Goal: Use online tool/utility: Use online tool/utility

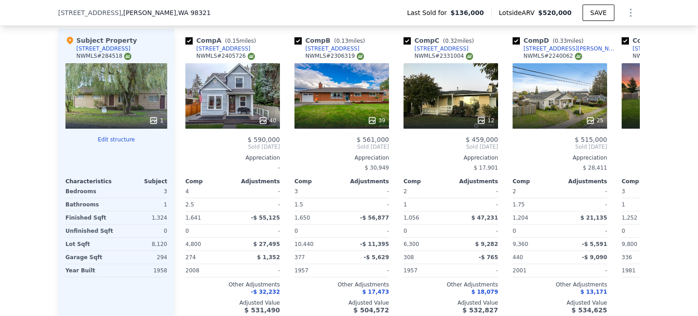
scroll to position [889, 0]
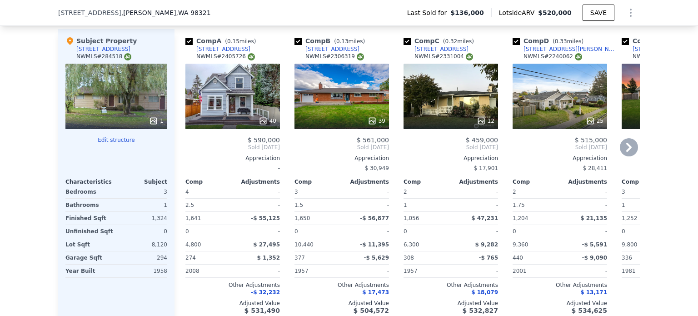
click at [625, 147] on icon at bounding box center [629, 147] width 18 height 18
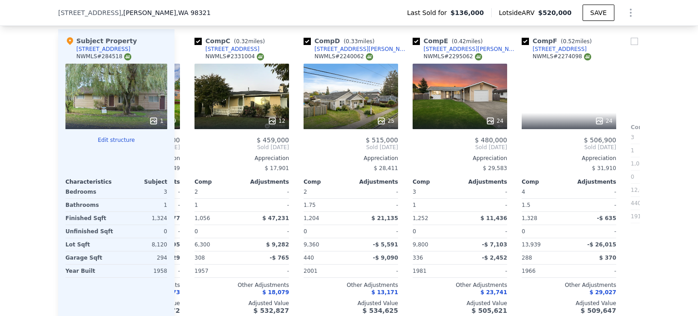
scroll to position [0, 218]
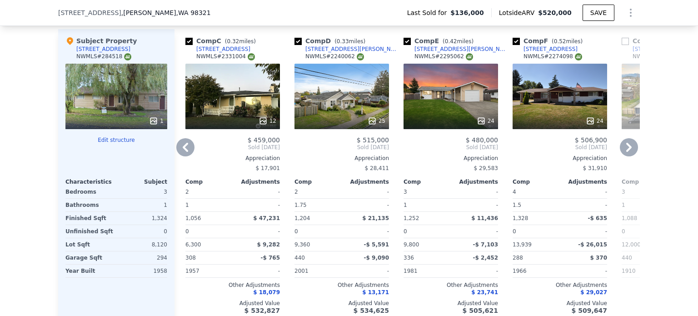
click at [630, 147] on icon at bounding box center [629, 147] width 5 height 9
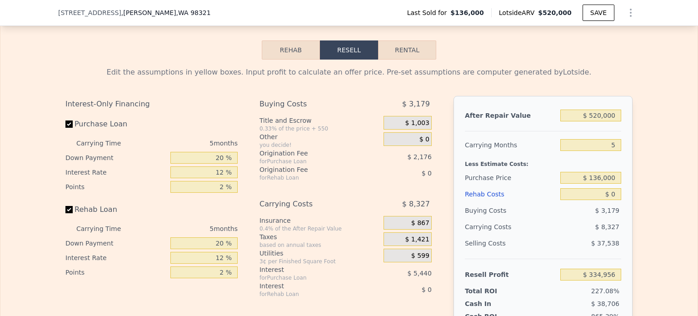
scroll to position [1269, 0]
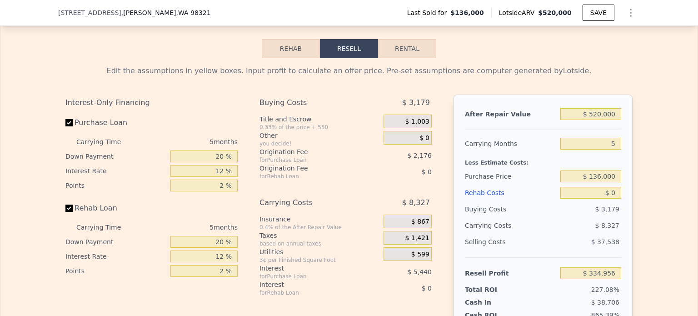
click at [64, 205] on div "Edit the assumptions in yellow boxes. Input profit to calculate an offer price.…" at bounding box center [349, 227] width 582 height 338
click at [74, 206] on label "Rehab Loan" at bounding box center [115, 208] width 101 height 16
click at [73, 206] on input "Rehab Loan" at bounding box center [68, 208] width 7 height 7
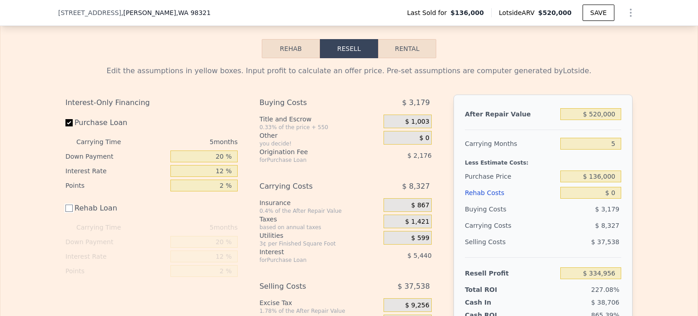
click at [70, 205] on input "Rehab Loan" at bounding box center [68, 208] width 7 height 7
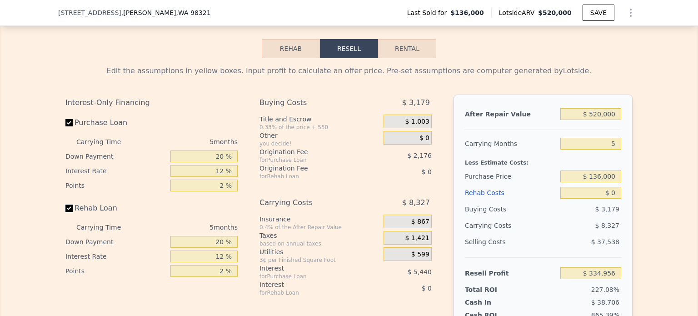
click at [70, 205] on input "Rehab Loan" at bounding box center [68, 208] width 7 height 7
checkbox input "false"
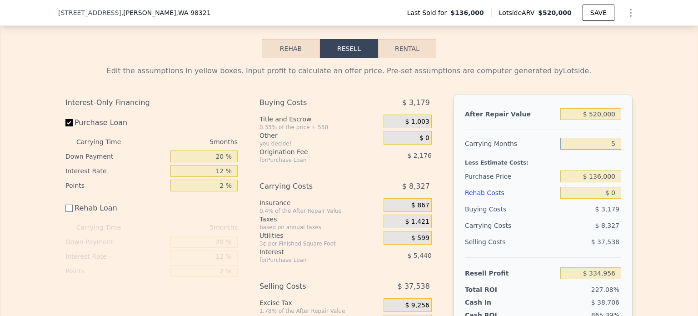
click at [603, 140] on input "5" at bounding box center [591, 144] width 61 height 12
type input "3"
type input "$ 338,287"
type input "4"
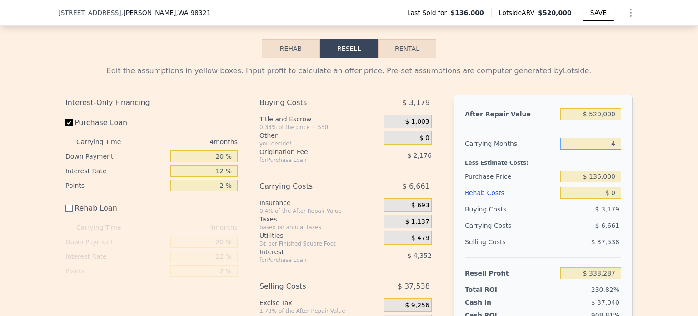
type input "$ 336,622"
type input "4"
type input "$ 380,000"
type input "$ 80,098"
type input "$ 4,000"
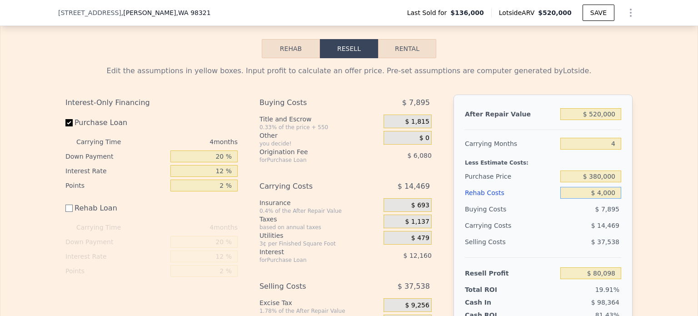
type input "$ 76,098"
type input "$ 40,000"
type input "$ 40,098"
type input "$ 40,000"
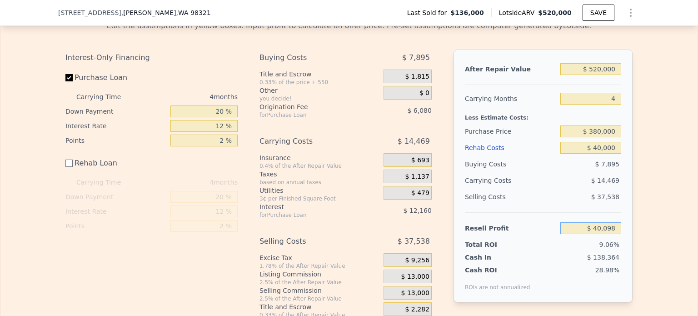
scroll to position [1311, 0]
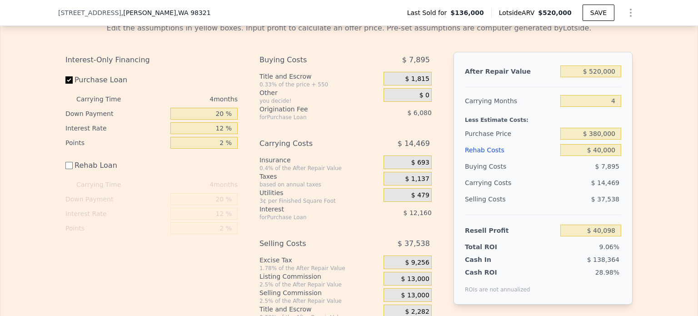
click at [422, 91] on span "$ 0" at bounding box center [425, 95] width 10 height 8
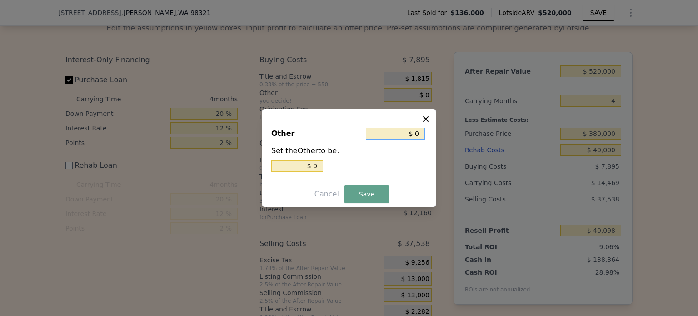
click at [406, 135] on input "$ 0" at bounding box center [395, 134] width 59 height 12
type input "$ 30"
type input "$ 300"
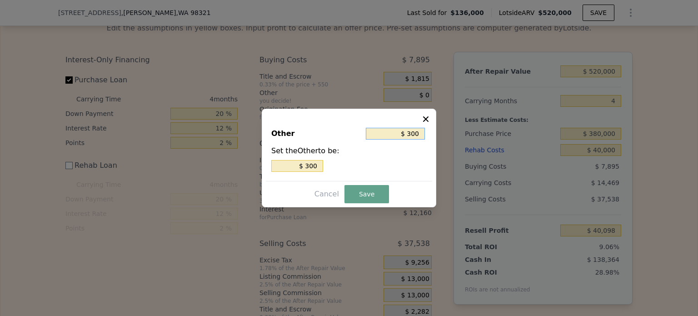
type input "$ 3,000"
type input "$ 30,000"
type input "$ 3,000"
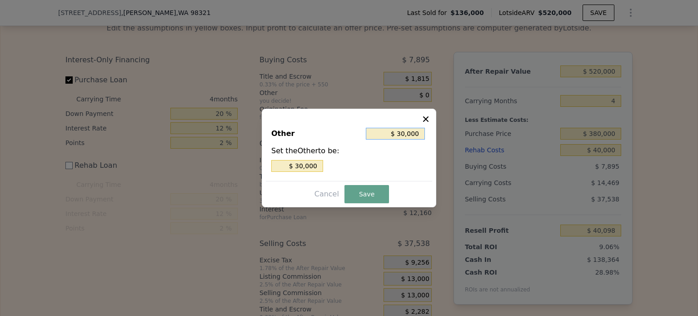
type input "$ 3,000"
click at [377, 190] on button "Save" at bounding box center [367, 194] width 45 height 18
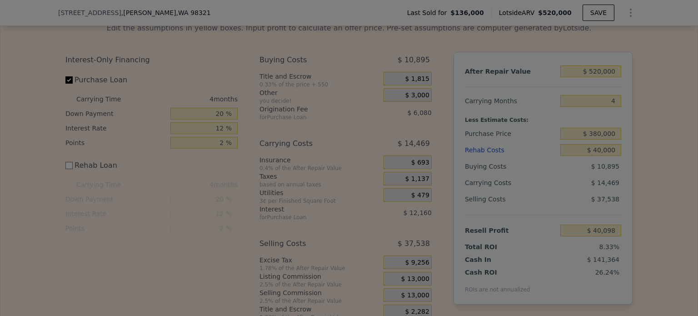
type input "$ 37,098"
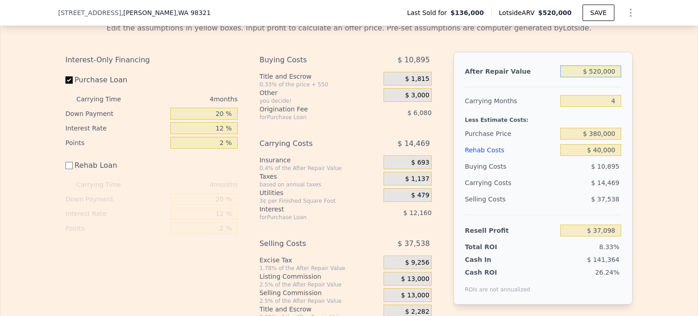
click at [599, 68] on input "$ 520,000" at bounding box center [591, 71] width 61 height 12
type input "$ 50,000"
type input "-$ 398,845"
type input "$ 500,000"
type input "$ 18,547"
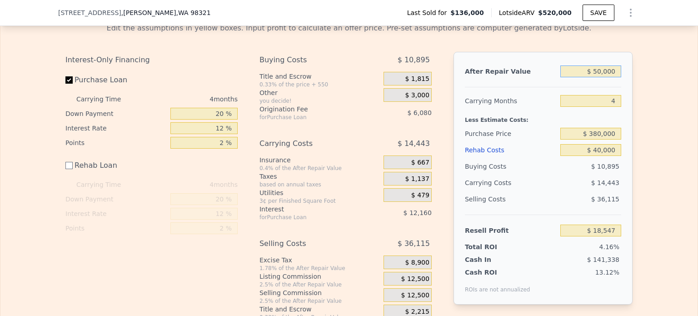
type input "$ 0000"
type input "-$ 445,221"
type input "$ 490,000"
type input "$ 9,272"
type input "$ 4,950,000"
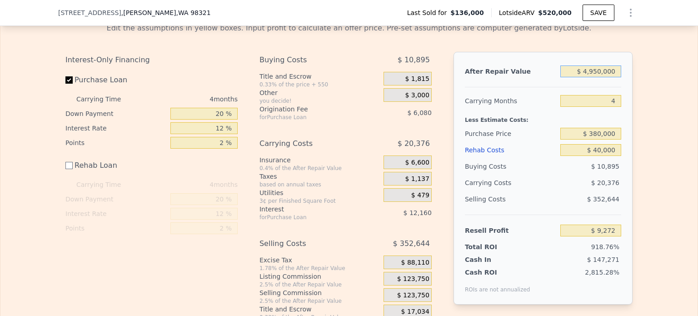
type input "$ 4,146,085"
type input "$ 495,000"
type input "$ 13,910"
type input "$ 495,000"
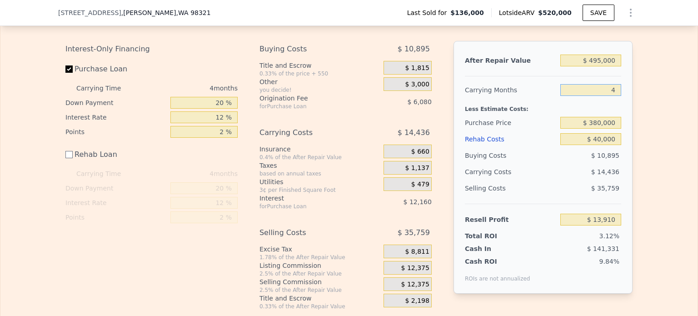
scroll to position [1323, 0]
click at [208, 102] on input "20 %" at bounding box center [204, 102] width 67 height 12
type input "19 %"
type input "$ 13,682"
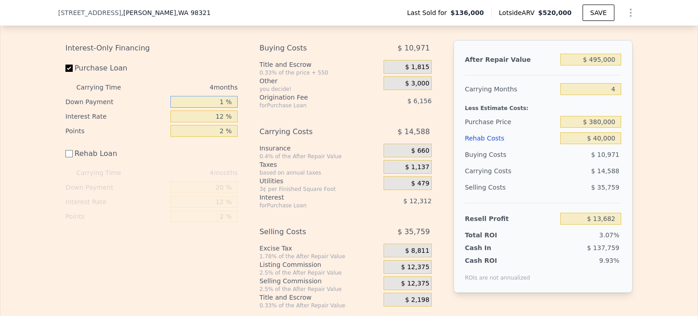
type input "10 %"
type input "$ 11,630"
type input "10 %"
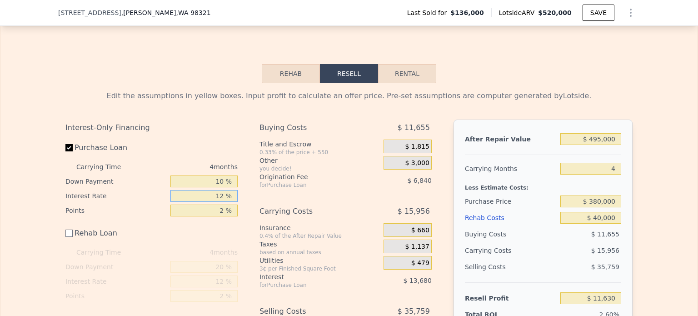
scroll to position [1239, 0]
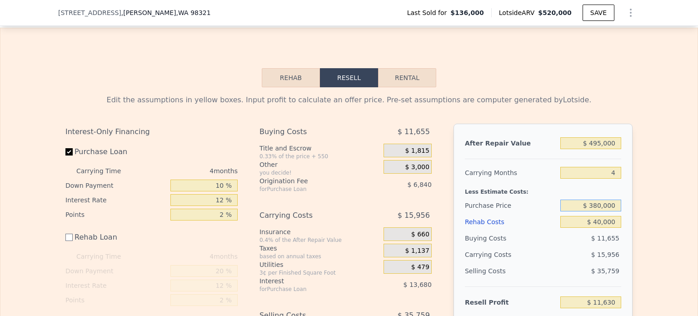
click at [598, 203] on input "$ 380,000" at bounding box center [591, 206] width 61 height 12
type input "$ 370,000"
type input "$ 22,203"
click at [658, 247] on div "Edit the assumptions in yellow boxes. Input profit to calculate an offer price.…" at bounding box center [348, 240] width 697 height 306
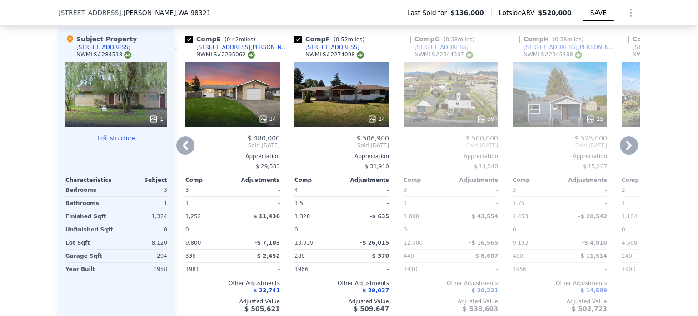
scroll to position [892, 0]
click at [630, 140] on icon at bounding box center [629, 145] width 18 height 18
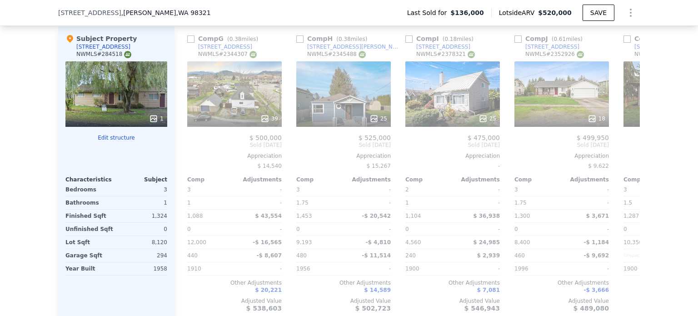
scroll to position [0, 655]
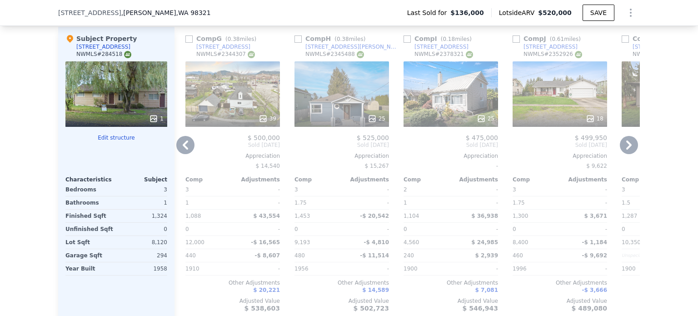
click at [624, 144] on icon at bounding box center [629, 145] width 18 height 18
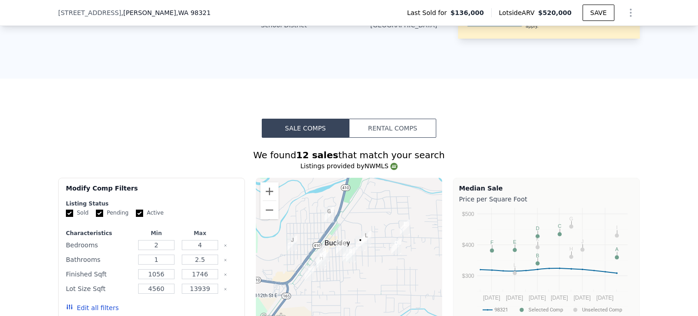
scroll to position [567, 0]
click at [206, 245] on input "4" at bounding box center [200, 246] width 36 height 10
type input "3"
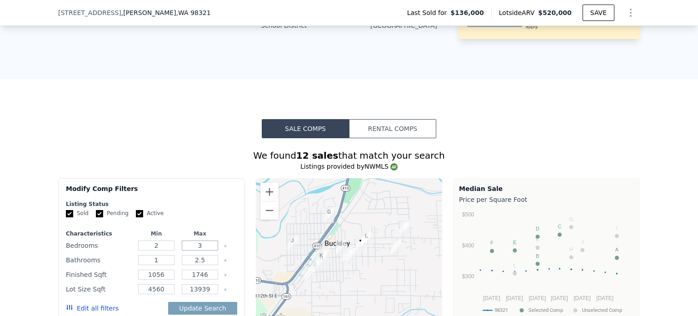
type input "3"
click at [212, 261] on input "2.5" at bounding box center [200, 260] width 36 height 10
type input "2"
type input "1"
type input "2"
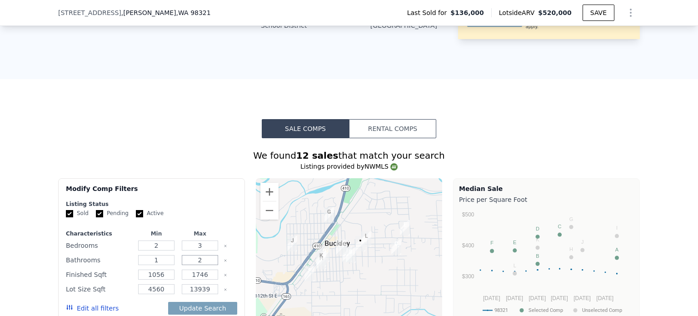
type input "2"
click at [201, 271] on input "1746" at bounding box center [200, 275] width 36 height 10
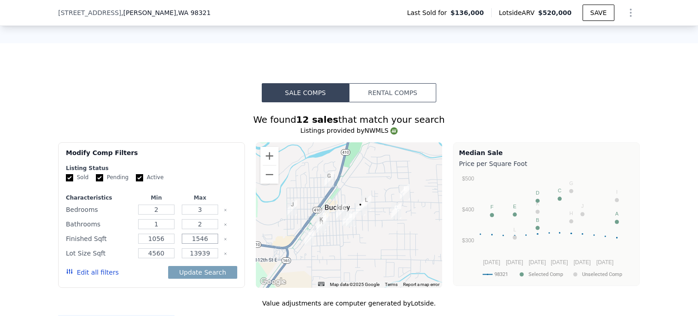
scroll to position [604, 0]
type input "1546"
click at [216, 276] on div "Update Search" at bounding box center [202, 271] width 69 height 25
click at [218, 271] on button "Update Search" at bounding box center [202, 272] width 69 height 13
checkbox input "false"
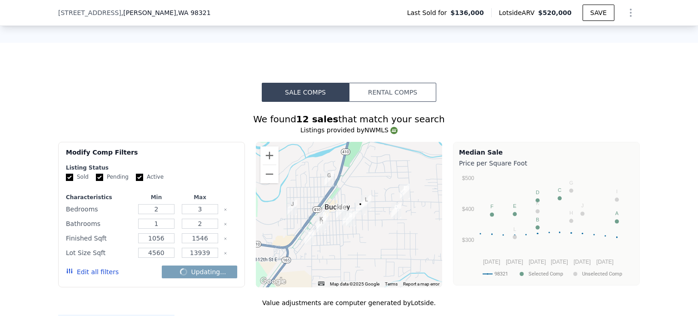
checkbox input "false"
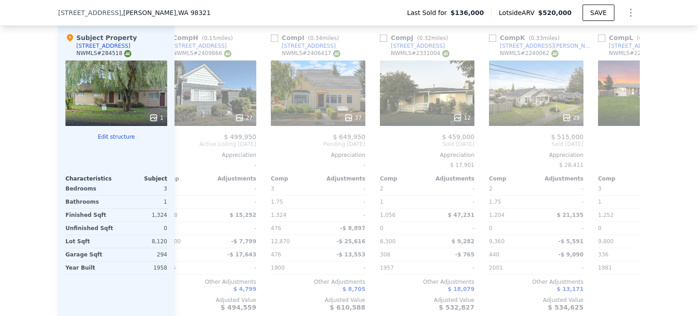
scroll to position [0, 788]
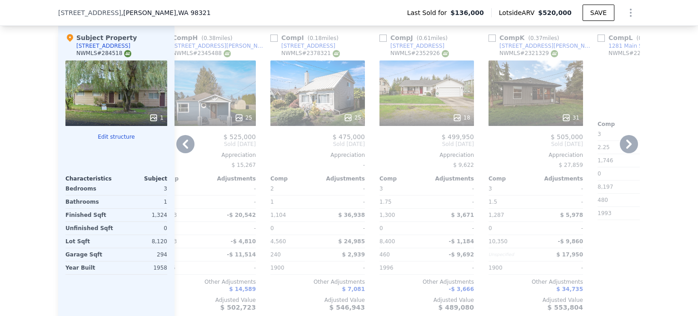
type input "4"
type input "2.5"
type input "1746"
checkbox input "true"
type input "$ 520,000"
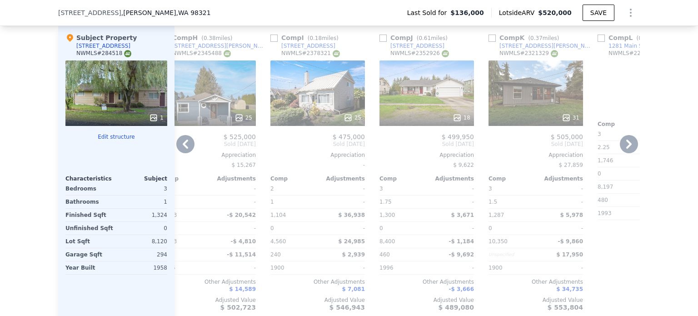
type input "5"
type input "$ 0"
type input "$ 334,956"
checkbox input "true"
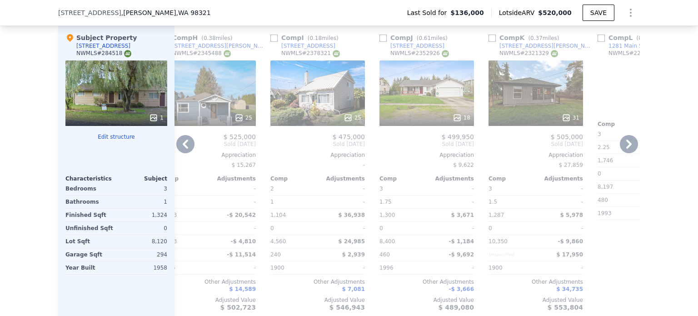
checkbox input "true"
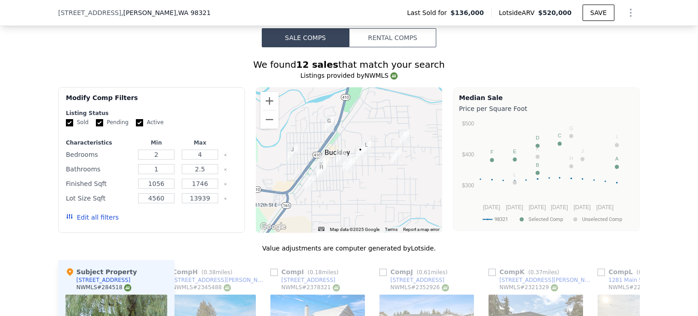
scroll to position [657, 0]
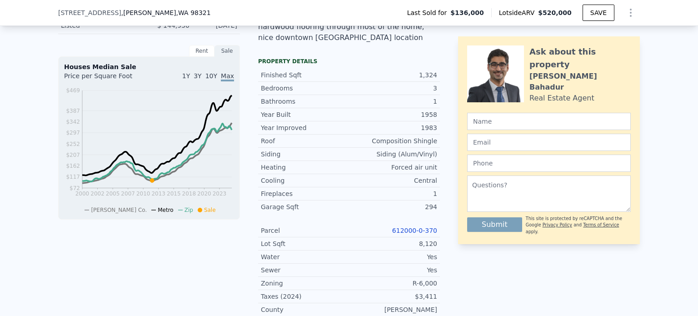
click at [189, 94] on icon "2000 2002 2005 2007 2010 2013 2015 2018 2020 2023 $72 $117 $162 $207 $252 $297 …" at bounding box center [149, 150] width 170 height 128
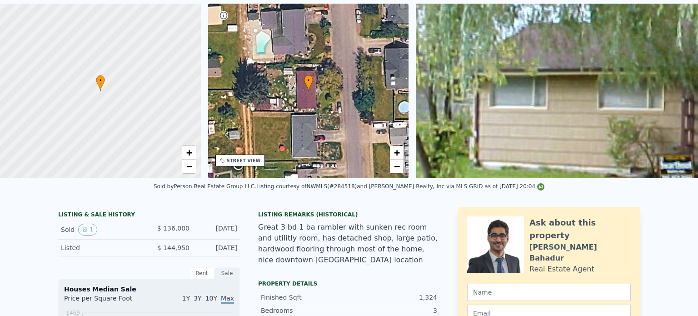
scroll to position [0, 0]
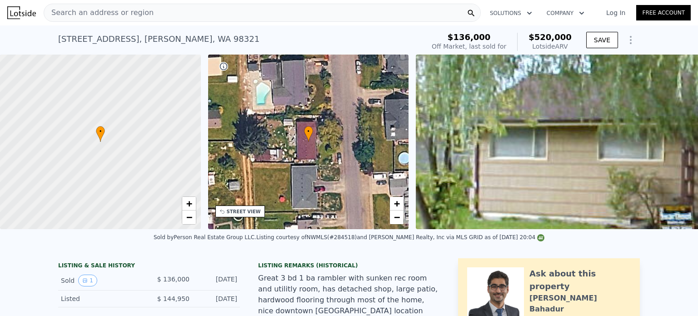
click at [231, 216] on div "STREET VIEW" at bounding box center [241, 212] width 50 height 12
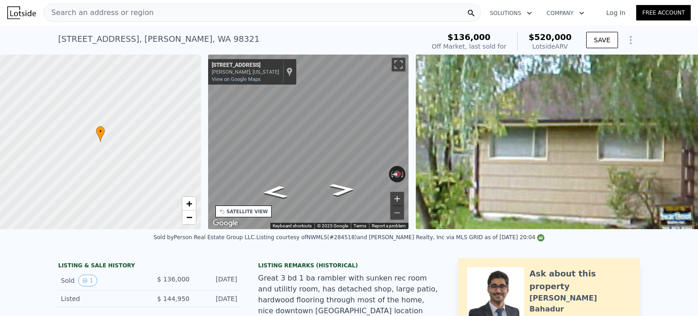
click at [396, 197] on button "Zoom in" at bounding box center [398, 199] width 14 height 14
click at [331, 177] on icon "Go North, D St" at bounding box center [336, 180] width 65 height 22
click at [281, 184] on icon "Go South, D St" at bounding box center [276, 179] width 56 height 22
click at [277, 179] on icon "Go South, D St" at bounding box center [274, 181] width 46 height 20
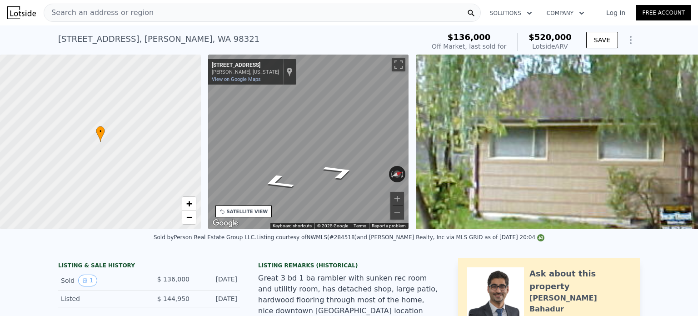
click at [156, 130] on div "• + − • + − STREET VIEW ← Move left → Move right ↑ Move up ↓ Move down + Zoom i…" at bounding box center [349, 142] width 698 height 175
click at [111, 133] on div "• + − • + − STREET VIEW ← Move left → Move right ↑ Move up ↓ Move down + Zoom i…" at bounding box center [349, 142] width 698 height 175
click at [324, 179] on icon "Go North, D St" at bounding box center [316, 178] width 62 height 17
click at [445, 132] on div "• + − • + − STREET VIEW ← Move left → Move right ↑ Move up ↓ Move down + Zoom i…" at bounding box center [349, 142] width 698 height 175
click at [437, 151] on div "• + − • + − STREET VIEW ← Move left → Move right ↑ Move up ↓ Move down + Zoom i…" at bounding box center [349, 142] width 698 height 175
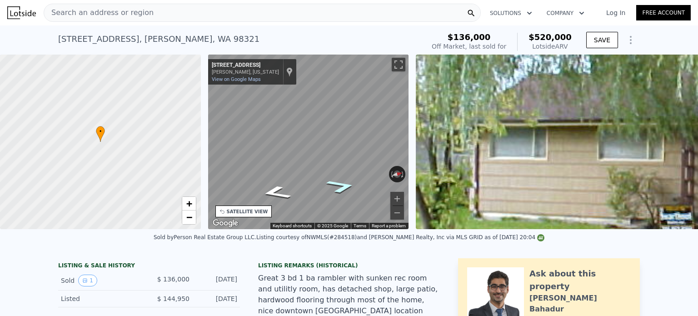
click at [336, 186] on icon "Go North, D St" at bounding box center [341, 186] width 55 height 20
click at [391, 173] on div "← Move left → Move right ↑ Move up ↓ Move down + Zoom in - Zoom out [STREET_ADD…" at bounding box center [308, 142] width 201 height 175
click at [331, 200] on icon "Go North, D St" at bounding box center [342, 196] width 45 height 18
click at [426, 127] on div "• + − • + − STREET VIEW ← Move left → Move right ↑ Move up ↓ Move down + Zoom i…" at bounding box center [349, 142] width 698 height 175
click at [162, 152] on div "• + − • + − STREET VIEW ← Move left → Move right ↑ Move up ↓ Move down + Zoom i…" at bounding box center [349, 142] width 698 height 175
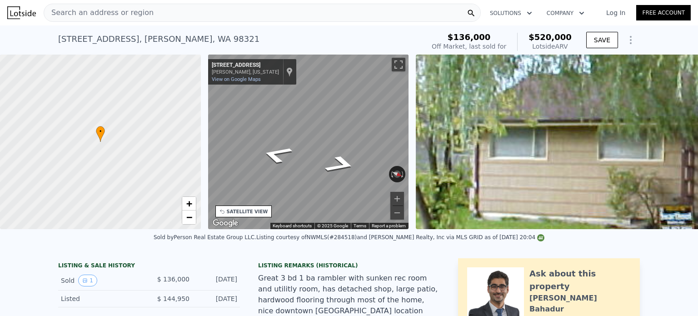
click at [0, 61] on div "• + − • + − STREET VIEW ← Move left → Move right ↑ Move up ↓ Move down + Zoom i…" at bounding box center [349, 142] width 698 height 175
click at [152, 228] on div "• + − • + − STREET VIEW ← Move left → Move right ↑ Move up ↓ Move down + Zoom i…" at bounding box center [349, 142] width 698 height 175
click at [0, 113] on div "• + − • + − STREET VIEW ← Move left → Move right ↑ Move up ↓ Move down + Zoom i…" at bounding box center [349, 142] width 698 height 175
click at [179, 130] on div "• + − • + − STREET VIEW ← Move left → Move right ↑ Move up ↓ Move down + Zoom i…" at bounding box center [349, 142] width 698 height 175
click at [325, 172] on icon "Go North, D St" at bounding box center [314, 165] width 61 height 18
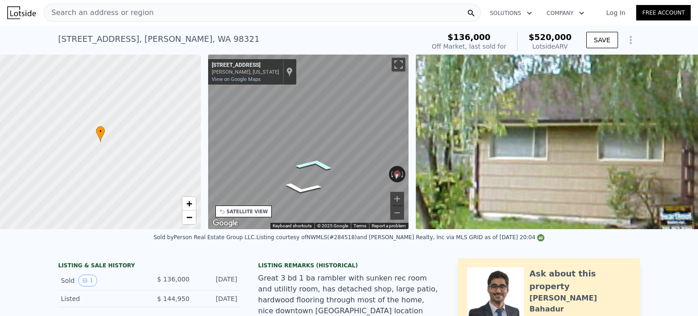
click at [326, 172] on icon "Go North, D St" at bounding box center [314, 165] width 61 height 18
click at [516, 101] on div "• + − • + − STREET VIEW ← Move left → Move right ↑ Move up ↓ Move down + Zoom i…" at bounding box center [349, 142] width 698 height 175
click at [549, 145] on div "• + − • + − STREET VIEW ← Move left → Move right ↑ Move up ↓ Move down + Zoom i…" at bounding box center [349, 142] width 698 height 175
click at [527, 158] on div "• + − • + − STREET VIEW ← Move left → Move right ↑ Move up ↓ Move down + Zoom i…" at bounding box center [349, 142] width 698 height 175
click at [579, 157] on div "• + − • + − STREET VIEW ← Move left → Move right ↑ Move up ↓ Move down + Zoom i…" at bounding box center [349, 142] width 698 height 175
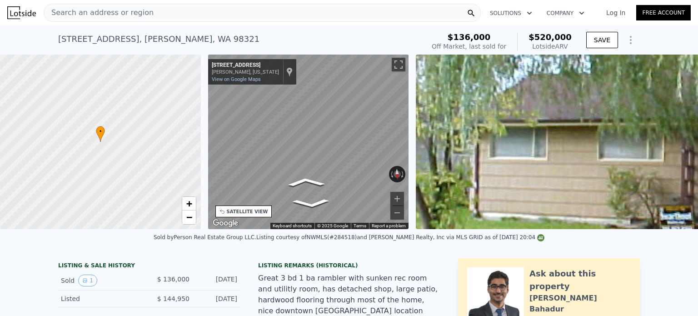
click at [481, 157] on div "• + − • + − STREET VIEW ← Move left → Move right ↑ Move up ↓ Move down + Zoom i…" at bounding box center [349, 142] width 698 height 175
click at [311, 182] on icon "Go South, N D St" at bounding box center [307, 182] width 56 height 14
click at [399, 69] on button "Toggle fullscreen view" at bounding box center [399, 65] width 14 height 14
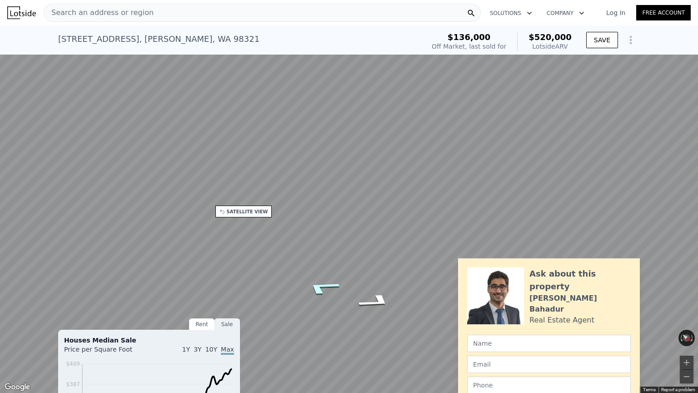
click at [321, 286] on icon "Go South, D St" at bounding box center [322, 287] width 66 height 23
click at [319, 265] on icon "Go South, D St" at bounding box center [318, 264] width 60 height 24
click at [316, 271] on icon "Go South, D St" at bounding box center [316, 267] width 50 height 22
click at [381, 282] on icon "Go North, D St" at bounding box center [381, 280] width 58 height 23
click at [381, 281] on icon "Go North, D St" at bounding box center [381, 280] width 58 height 23
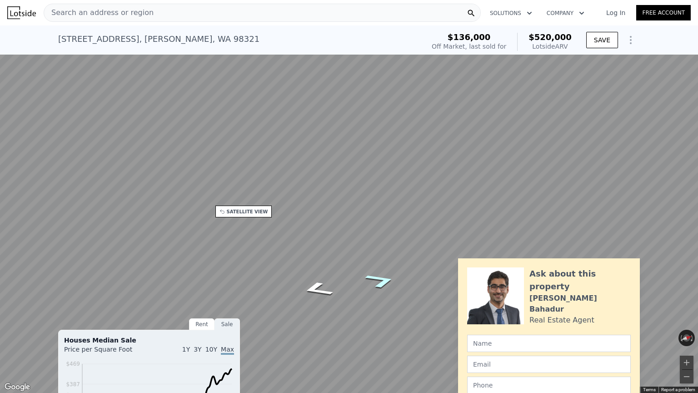
click at [378, 285] on icon "Go North, D St" at bounding box center [381, 280] width 58 height 23
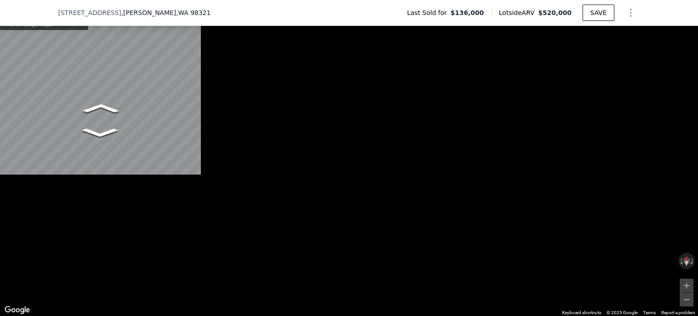
scroll to position [1267, 0]
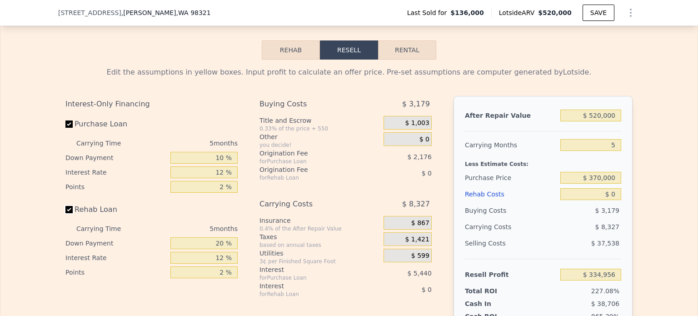
click at [65, 207] on input "Rehab Loan" at bounding box center [68, 209] width 7 height 7
checkbox input "false"
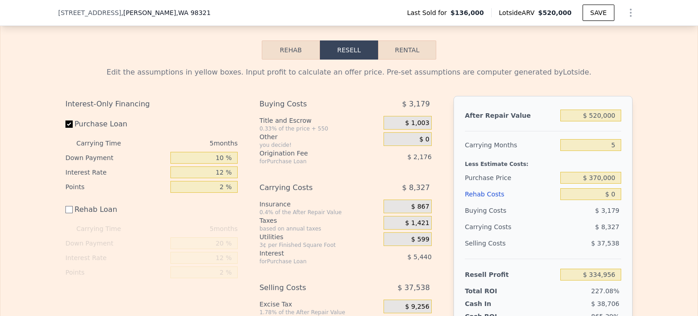
click at [417, 135] on div "$ 0" at bounding box center [408, 139] width 48 height 14
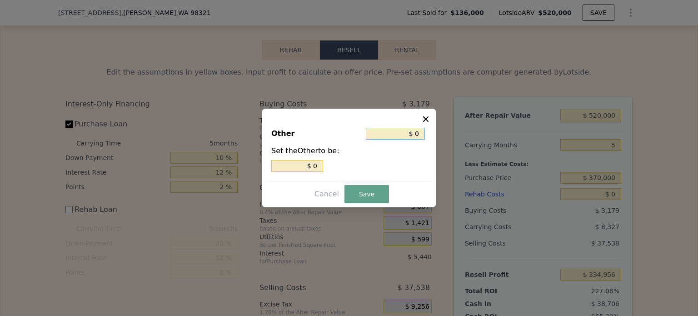
click at [416, 134] on input "$ 0" at bounding box center [395, 134] width 59 height 12
type input "$ 20"
type input "$ 200"
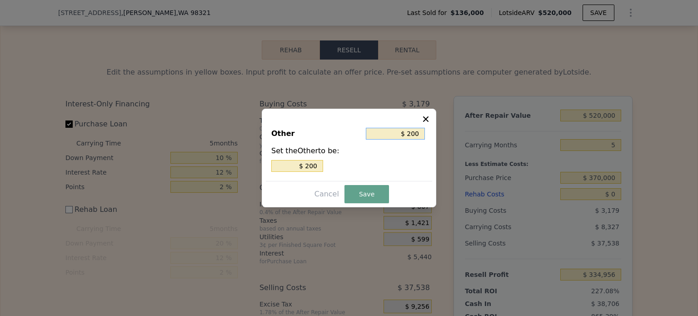
type input "$ 2,000"
click at [365, 187] on button "Save" at bounding box center [367, 194] width 45 height 18
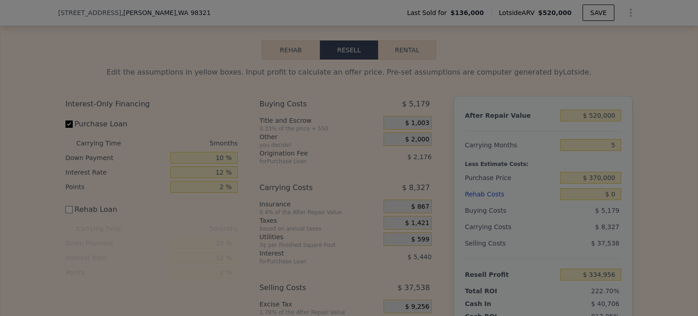
type input "$ 332,956"
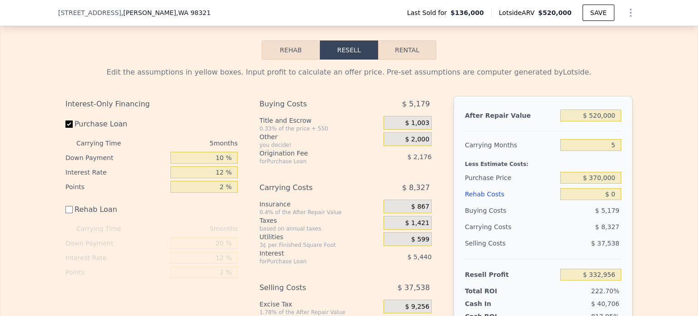
click at [600, 181] on div "$ 370,000" at bounding box center [591, 178] width 61 height 16
click at [599, 180] on input "$ 370,000" at bounding box center [591, 178] width 61 height 12
type input "$ 380,000"
type input "$ 74,480"
drag, startPoint x: 619, startPoint y: 115, endPoint x: 586, endPoint y: 115, distance: 33.2
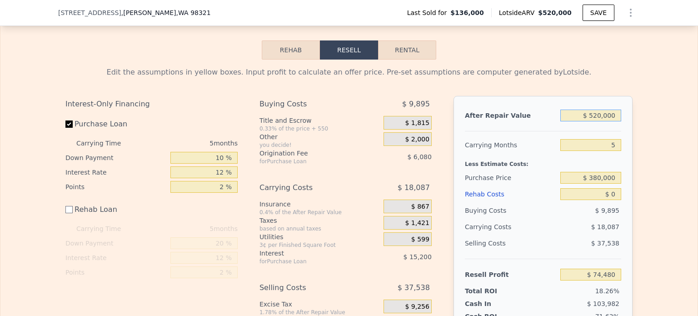
click at [586, 115] on input "$ 520,000" at bounding box center [591, 116] width 61 height 12
type input "$ 4"
type input "-$ 407,661"
type input "$ 49,000"
type input "-$ 362,232"
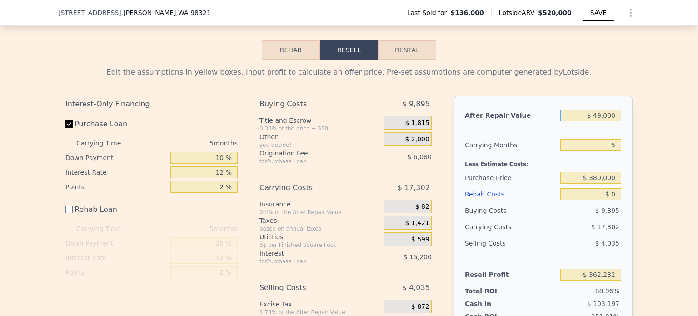
type input "$ 490,000"
type input "$ 46,664"
type input "$ 490,000"
click at [665, 193] on div "Edit the assumptions in yellow boxes. Input profit to calculate an offer price.…" at bounding box center [348, 213] width 697 height 306
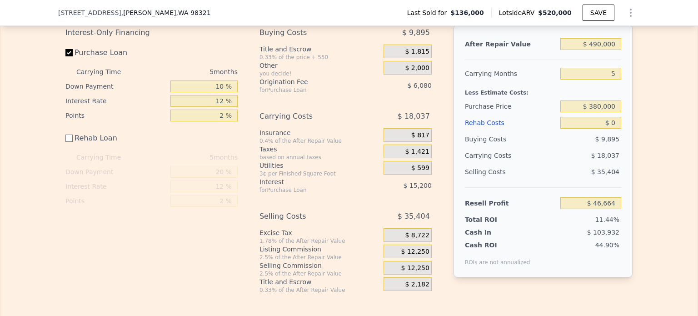
scroll to position [1339, 0]
click at [609, 119] on input "$ 0" at bounding box center [591, 122] width 61 height 12
click at [614, 120] on input "$ 0" at bounding box center [591, 122] width 61 height 12
type input "$ 500"
type input "$ 46,164"
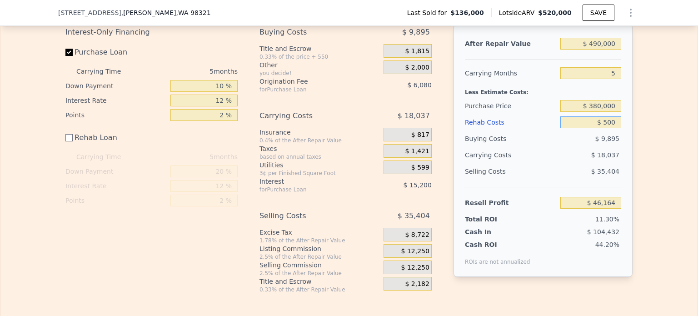
type input "$ 5,000"
type input "$ 41,664"
type input "$ 5,000"
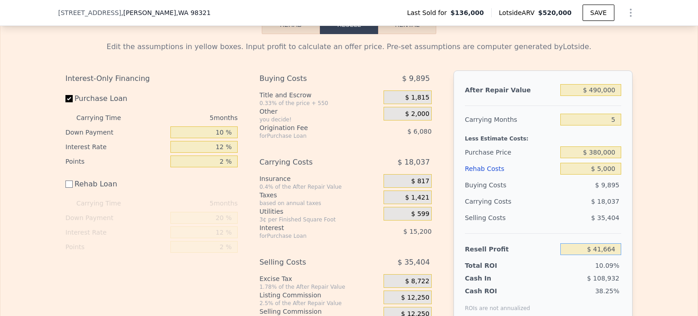
scroll to position [1289, 0]
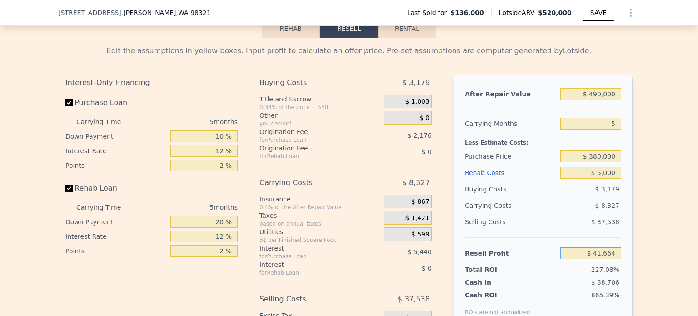
checkbox input "true"
type input "$ 520,000"
type input "$ 0"
type input "$ 334,956"
click at [68, 189] on label "Rehab Loan" at bounding box center [115, 188] width 101 height 16
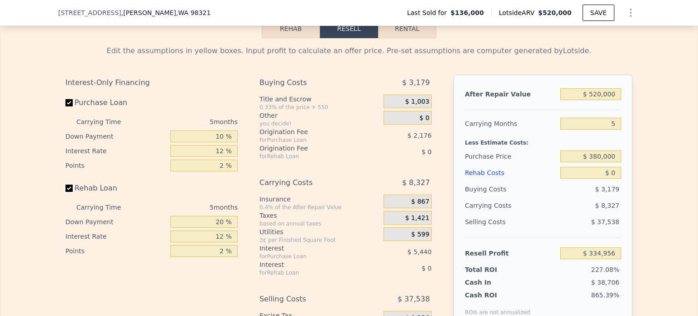
click at [68, 189] on input "Rehab Loan" at bounding box center [68, 188] width 7 height 7
checkbox input "false"
type input "$ 136,000"
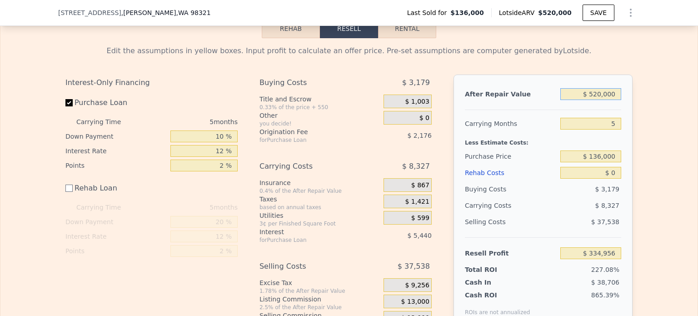
click at [600, 91] on input "$ 520,000" at bounding box center [591, 94] width 61 height 12
type input "$ 5,000"
type input "-$ 142,553"
type input "$ 000"
type input "-$ 147,189"
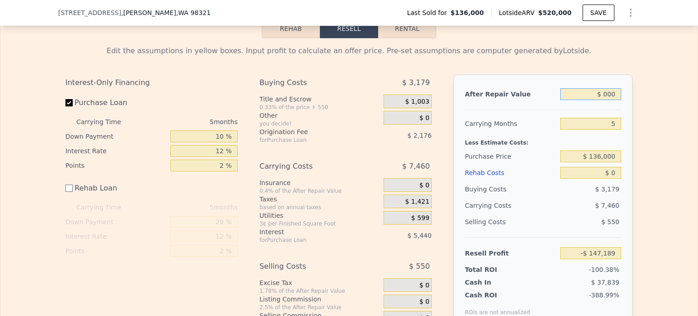
type input "$ 4,000"
type input "-$ 143,480"
type input "$ 47,500,000"
type input "$ 43,894,969"
type input "$ 4,750,000"
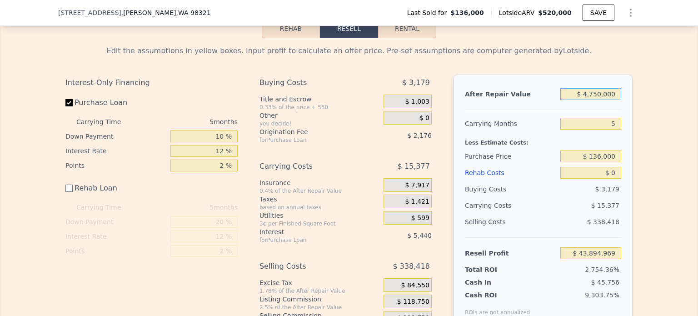
type input "$ 4,257,026"
type input "$ 4,750,000"
click at [613, 118] on input "5" at bounding box center [591, 124] width 61 height 12
type input "3"
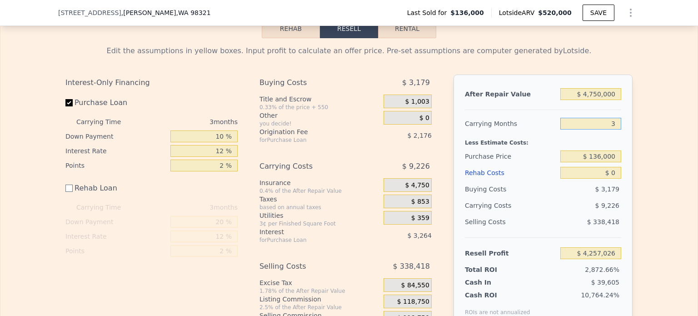
type input "$ 4,263,177"
type input "3"
type input "$ 380,000"
type input "$ 4,008,605"
type input "$ 1,000"
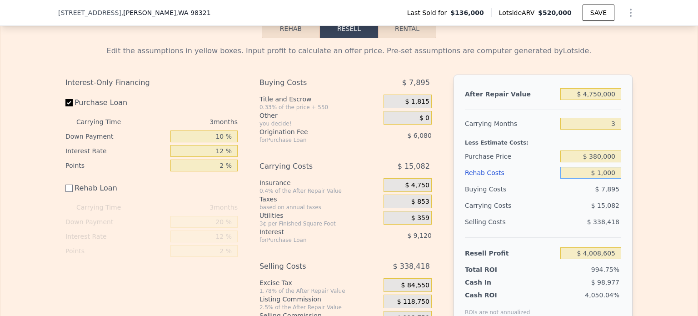
type input "$ 4,007,605"
type input "$ 10,000"
type input "$ 3,998,605"
type input "$ 10,000"
click at [616, 91] on input "$ 4,750,000" at bounding box center [591, 94] width 61 height 12
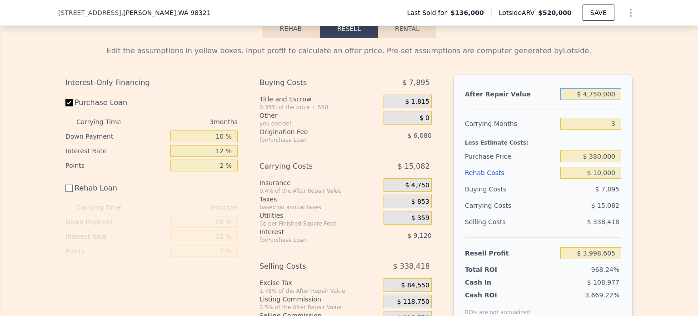
type input "$ 475,000"
type input "$ 31,961"
type input "$ 475,000"
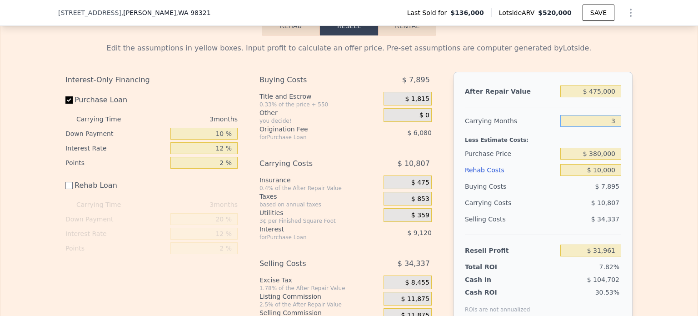
scroll to position [1296, 0]
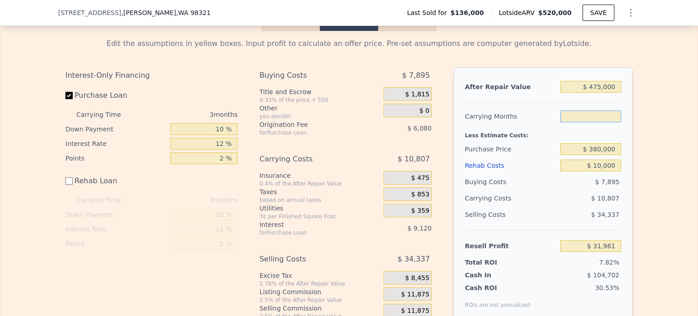
type input "1"
type input "$ 39,166"
type input "3"
type input "$ 31,961"
type input "$ 0"
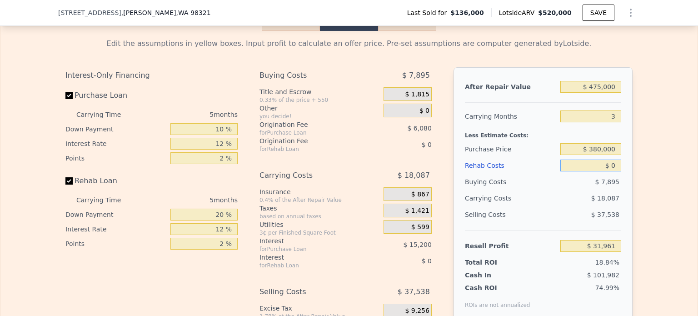
checkbox input "true"
type input "$ 520,000"
type input "5"
type input "$ 76,480"
click at [66, 177] on input "Rehab Loan" at bounding box center [68, 180] width 7 height 7
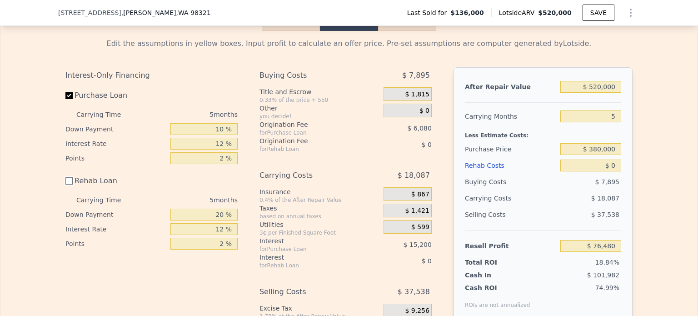
checkbox input "false"
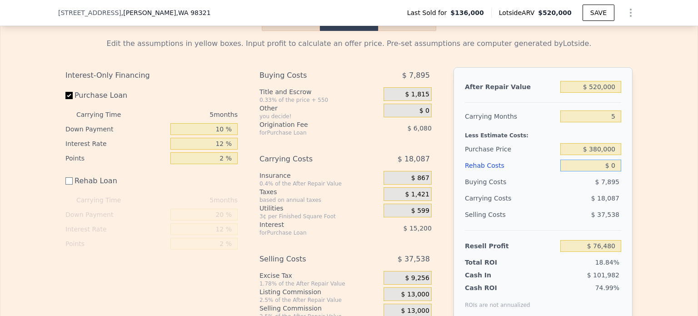
click at [616, 161] on input "$ 0" at bounding box center [591, 166] width 61 height 12
type input "$ 10"
type input "$ 76,470"
type input "$ 10,100"
type input "$ 66,380"
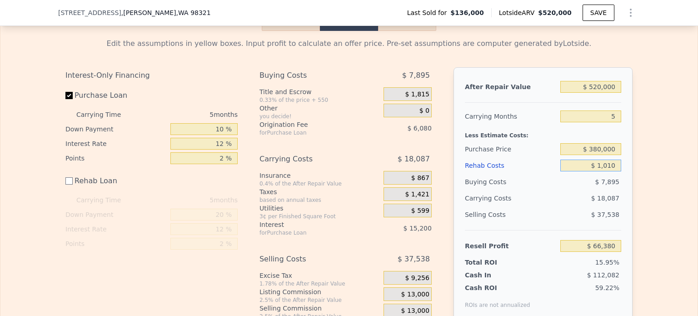
type input "$ 101"
type input "$ 76,379"
type input "$ 10,000"
type input "$ 66,480"
type input "$ 10,000"
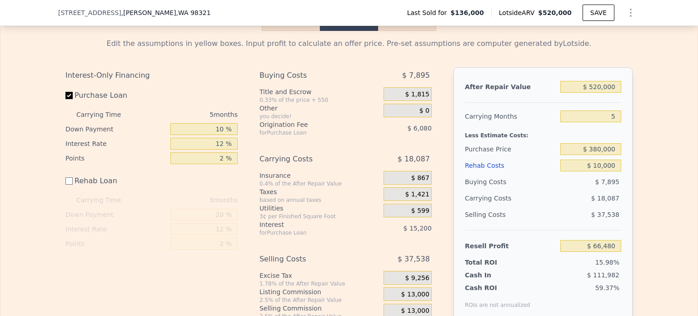
click at [429, 107] on span "$ 0" at bounding box center [425, 111] width 10 height 8
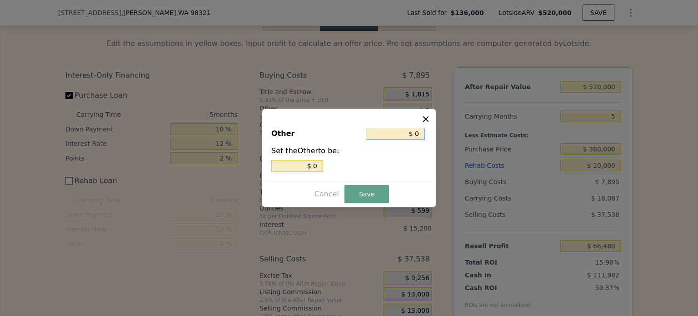
click at [414, 132] on input "$ 0" at bounding box center [395, 134] width 59 height 12
type input "$ 30"
type input "$ 330"
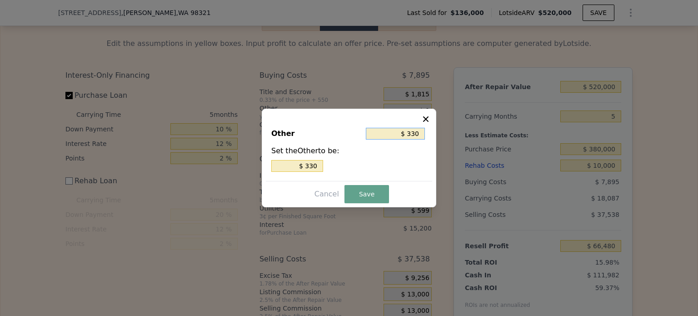
type input "$ 3,330"
click at [351, 194] on button "Save" at bounding box center [367, 194] width 45 height 18
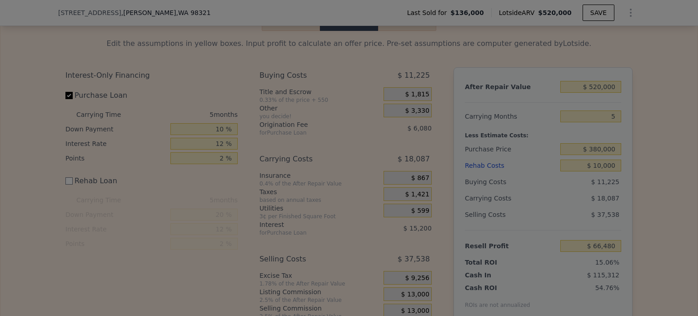
type input "$ 63,150"
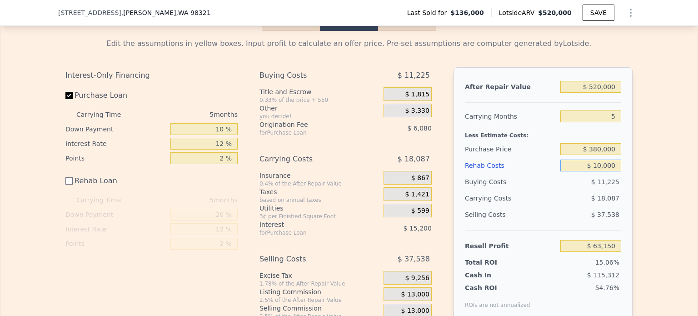
click at [599, 161] on input "$ 10,000" at bounding box center [591, 166] width 61 height 12
type input "$ 000"
type input "$ 73,150"
type input "$ 2,000"
type input "$ 71,150"
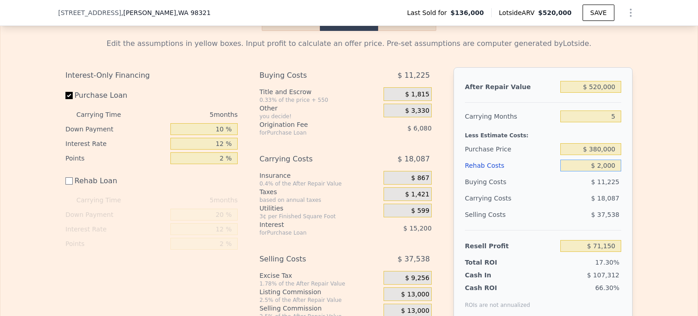
type input "$ 25,000"
type input "$ 48,150"
type input "$ 25,000"
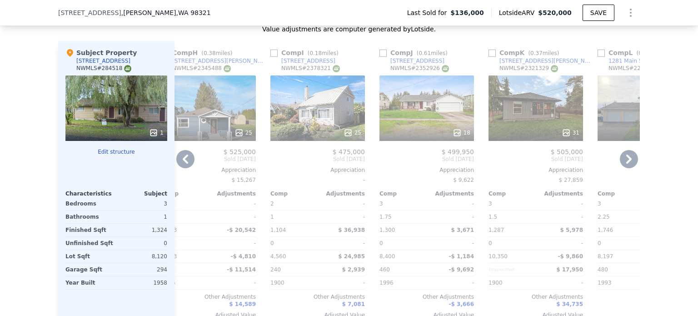
scroll to position [883, 0]
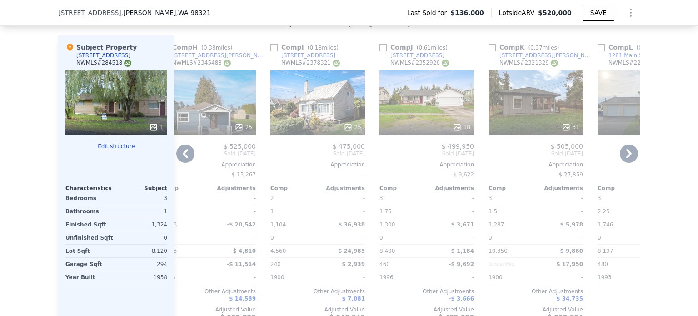
click at [625, 153] on icon at bounding box center [629, 154] width 18 height 18
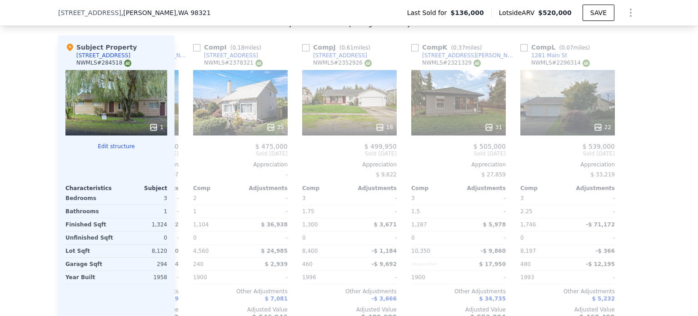
scroll to position [0, 866]
click at [185, 157] on icon at bounding box center [185, 154] width 18 height 18
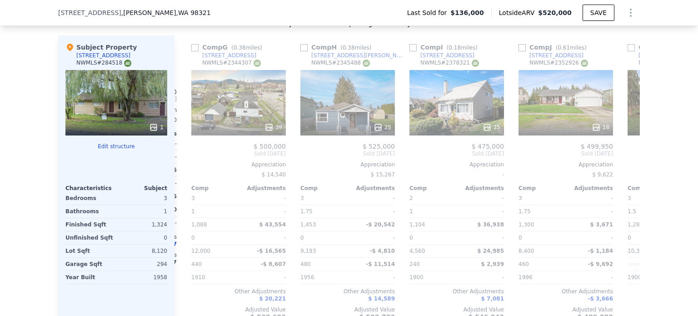
scroll to position [0, 647]
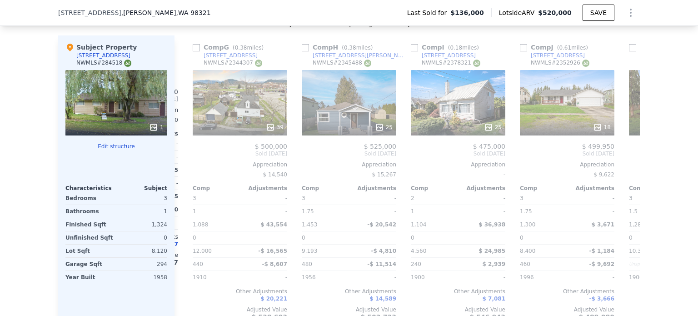
click at [185, 156] on div "Comp A ( 0.15 miles) [STREET_ADDRESS] # 2405726 $ 590,000 Sold [DATE] Appreciat…" at bounding box center [408, 181] width 466 height 292
click at [185, 156] on icon at bounding box center [185, 154] width 18 height 18
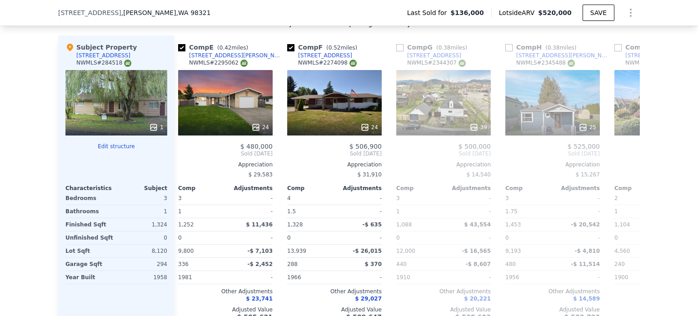
scroll to position [0, 429]
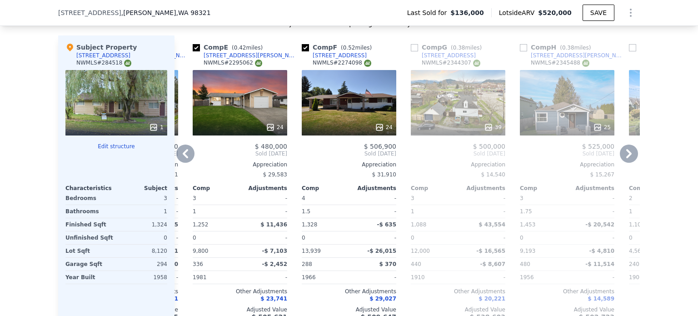
click at [183, 152] on icon at bounding box center [185, 153] width 5 height 9
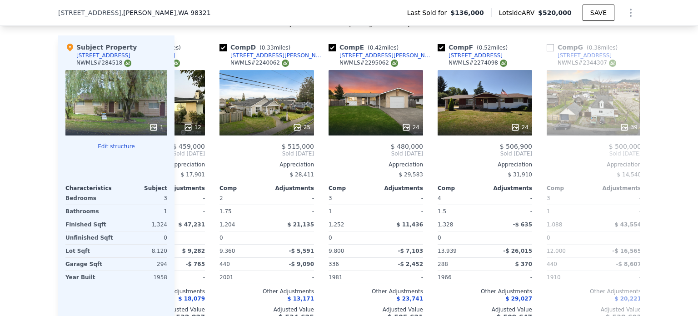
scroll to position [0, 211]
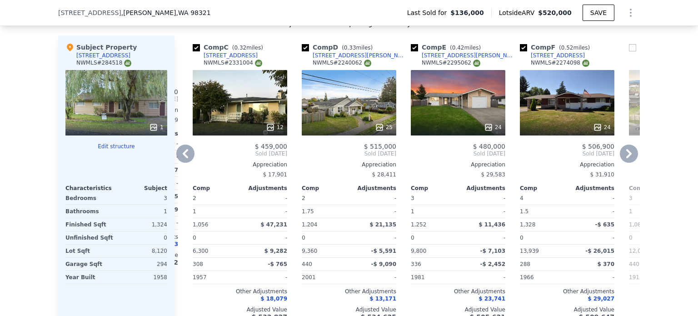
click at [640, 197] on div "We found 12 sales that match your search Listings provided by NWMLS Filters Map…" at bounding box center [349, 84] width 698 height 522
click at [344, 82] on div "25" at bounding box center [349, 102] width 95 height 65
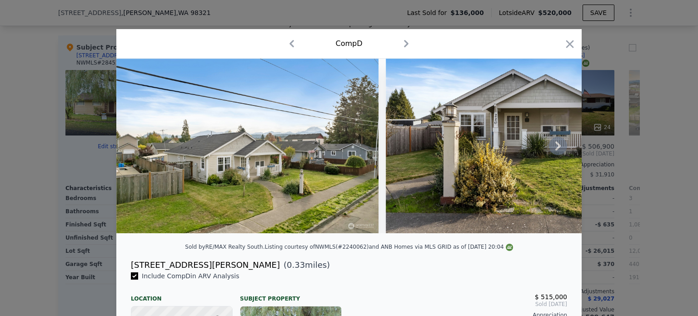
click at [556, 144] on icon at bounding box center [558, 146] width 18 height 18
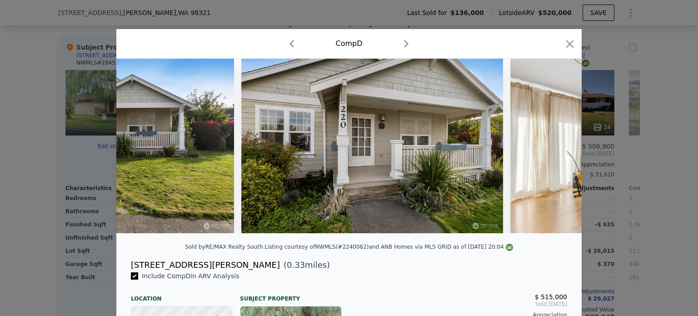
scroll to position [0, 436]
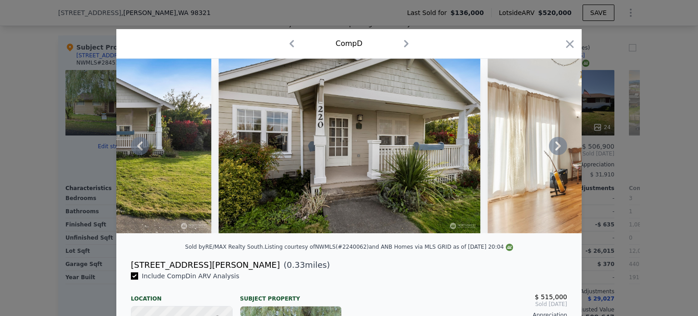
click at [557, 144] on div at bounding box center [349, 146] width 466 height 175
click at [557, 144] on icon at bounding box center [558, 146] width 18 height 18
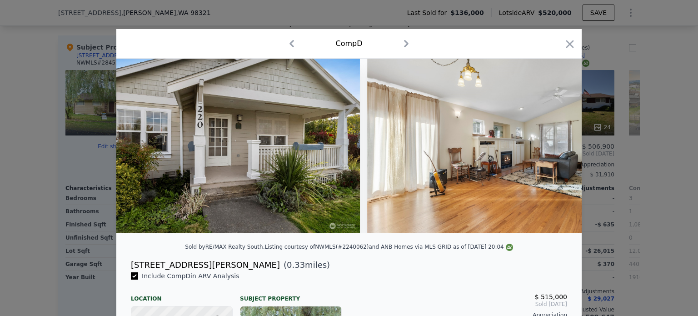
scroll to position [0, 655]
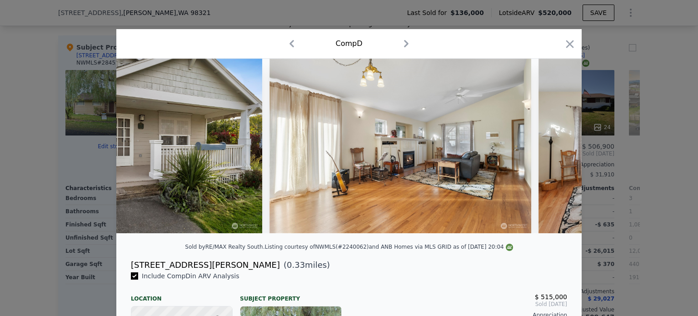
click at [557, 146] on div at bounding box center [349, 146] width 466 height 175
click at [557, 146] on icon at bounding box center [558, 146] width 18 height 18
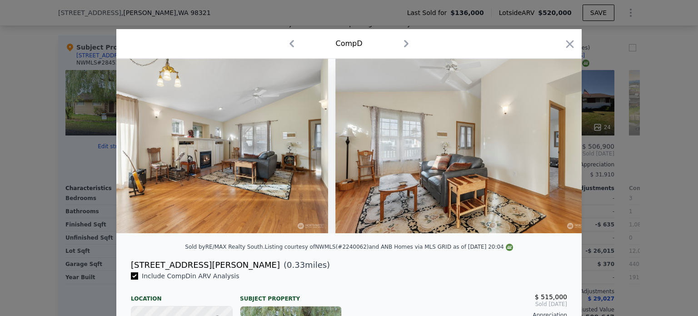
scroll to position [0, 873]
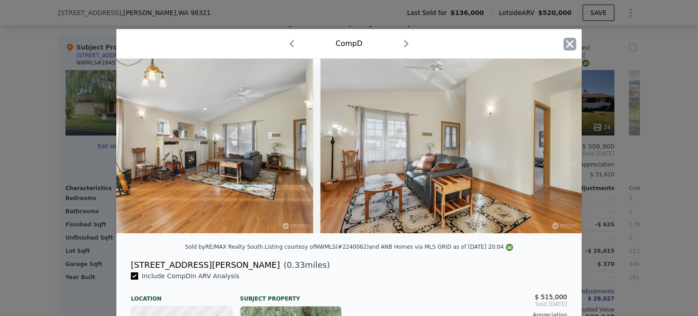
click at [565, 46] on icon "button" at bounding box center [570, 44] width 13 height 13
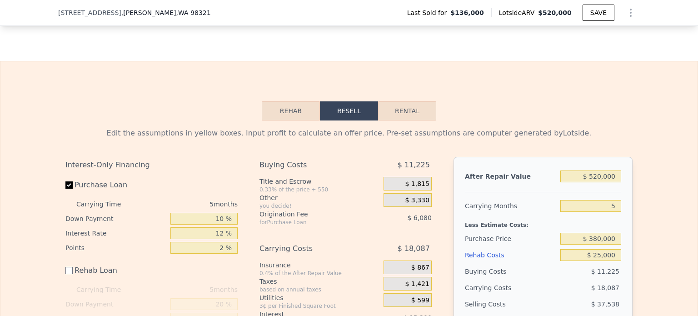
scroll to position [1206, 0]
click at [67, 183] on input "Purchase Loan" at bounding box center [68, 185] width 7 height 7
checkbox input "false"
type input "$ 69,430"
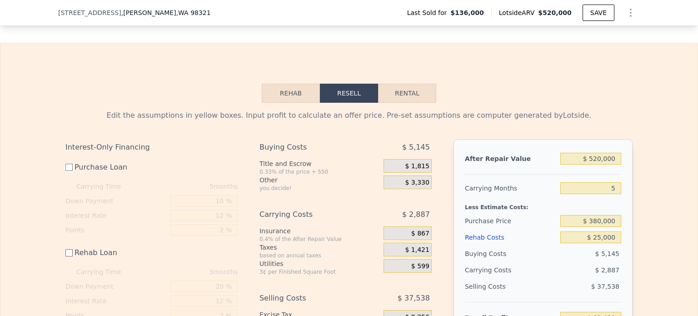
scroll to position [1222, 0]
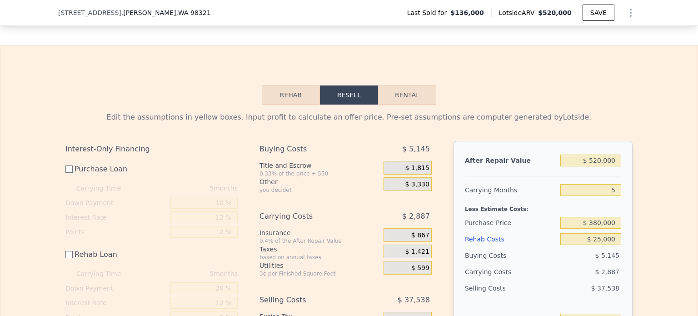
click at [65, 163] on div "Edit the assumptions in yellow boxes. Input profit to calculate an offer price.…" at bounding box center [349, 257] width 582 height 304
click at [67, 166] on input "Purchase Loan" at bounding box center [68, 169] width 7 height 7
checkbox input "true"
type input "$ 48,150"
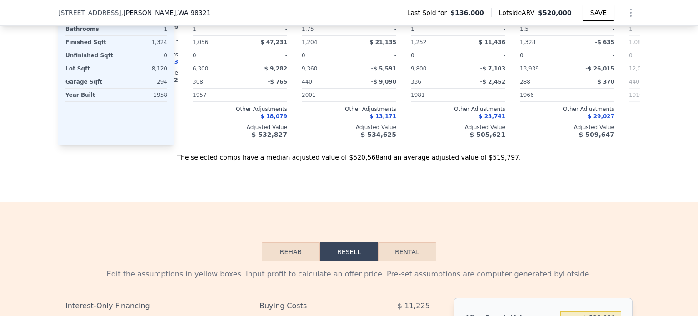
scroll to position [1037, 0]
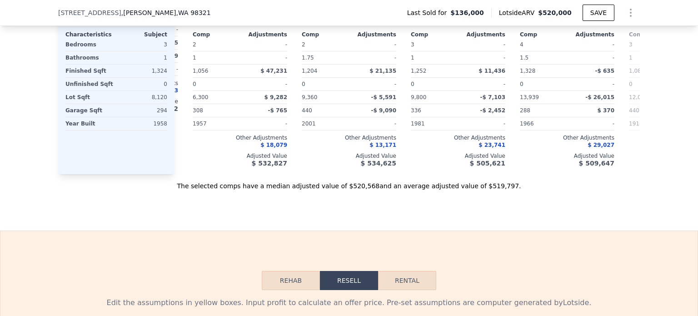
checkbox input "true"
type input "$ 0"
type input "$ 334,956"
